Goal: Task Accomplishment & Management: Manage account settings

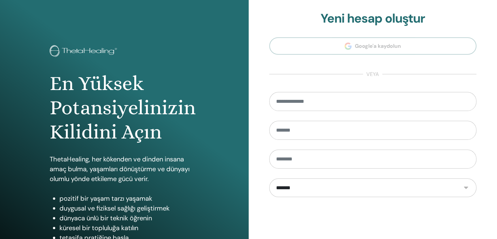
click at [217, 34] on div "En Yüksek Potansiyelinizin Kilidini Açın ThetaHealing, her kökenden ve dinden i…" at bounding box center [124, 157] width 249 height 314
click at [208, 50] on div "En Yüksek Potansiyelinizin Kilidini Açın ThetaHealing, her kökenden ve dinden i…" at bounding box center [124, 157] width 249 height 314
click at [311, 102] on input "email" at bounding box center [373, 101] width 208 height 19
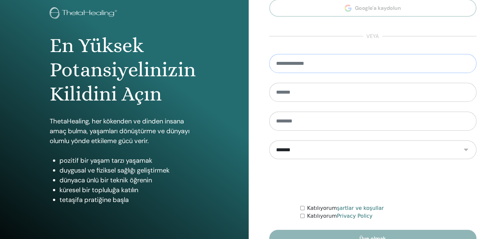
scroll to position [75, 0]
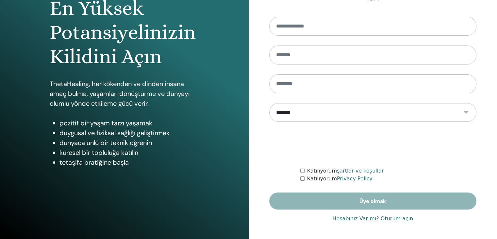
click at [395, 221] on link "Hesabınız Var mı? Oturum açın" at bounding box center [372, 218] width 81 height 8
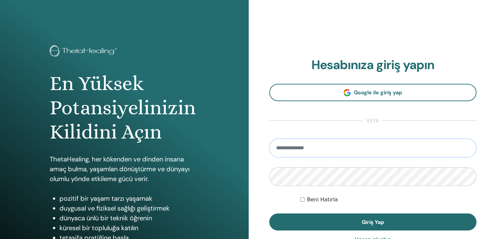
click at [311, 149] on input "email" at bounding box center [373, 147] width 208 height 19
type input "**********"
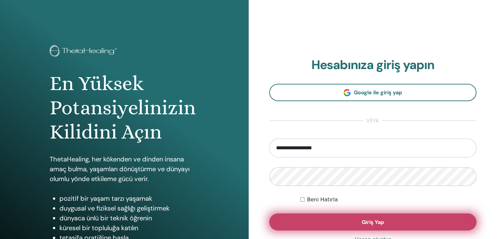
click at [375, 224] on span "Giriş Yap" at bounding box center [373, 221] width 22 height 7
